Goal: Information Seeking & Learning: Learn about a topic

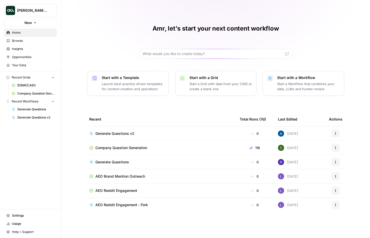
click at [29, 40] on span "Browse" at bounding box center [33, 40] width 43 height 5
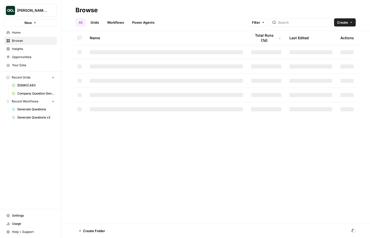
click at [27, 46] on link "Insights" at bounding box center [30, 49] width 53 height 8
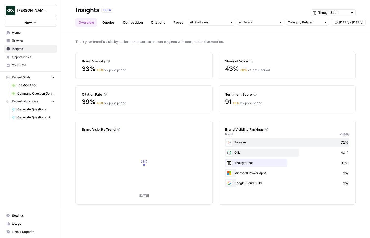
click at [28, 10] on span "[PERSON_NAME] Test" at bounding box center [32, 10] width 31 height 5
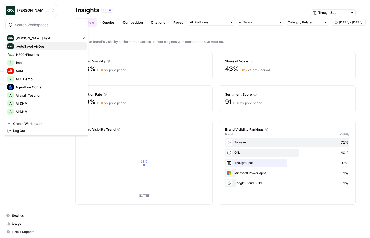
click at [33, 46] on span "[AutoSave] AirOps" at bounding box center [49, 46] width 67 height 5
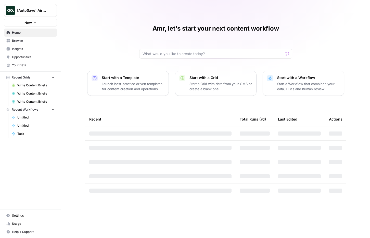
click at [21, 47] on span "Insights" at bounding box center [33, 49] width 43 height 5
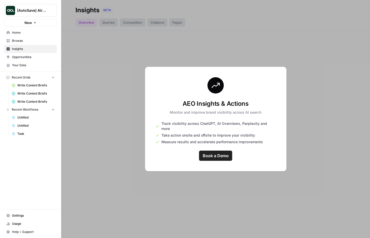
click at [182, 126] on span "Track visibility across ChatGPT, AI Overviews, Perplexity and more" at bounding box center [218, 126] width 114 height 10
copy ul "Track visibility across ChatGPT, AI Overviews, Perplexity and more"
click at [182, 133] on span "Take action onsite and offsite to improve your visibility" at bounding box center [208, 135] width 94 height 5
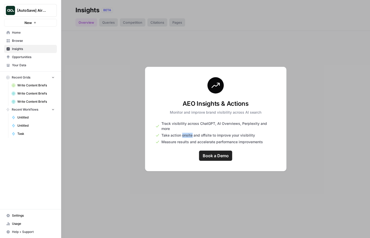
click at [182, 133] on span "Take action onsite and offsite to improve your visibility" at bounding box center [208, 135] width 94 height 5
copy ul "Take action onsite and offsite to improve your visibility"
click at [174, 119] on div "AEO Insights & Actions Monitor and improve brand visibility across AI search Tr…" at bounding box center [215, 119] width 141 height 105
